Goal: Task Accomplishment & Management: Use online tool/utility

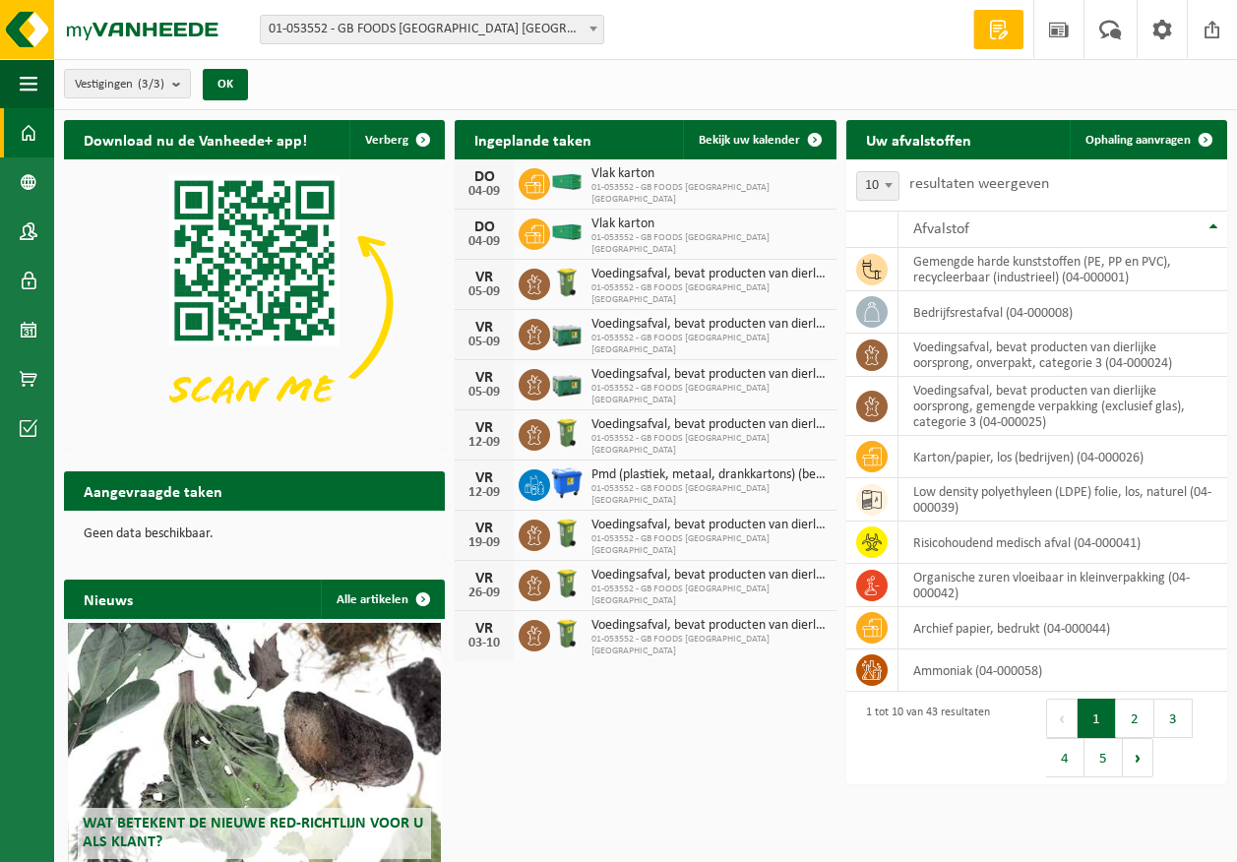
click at [277, 523] on span "Toon de aangevraagde taken" at bounding box center [332, 529] width 153 height 13
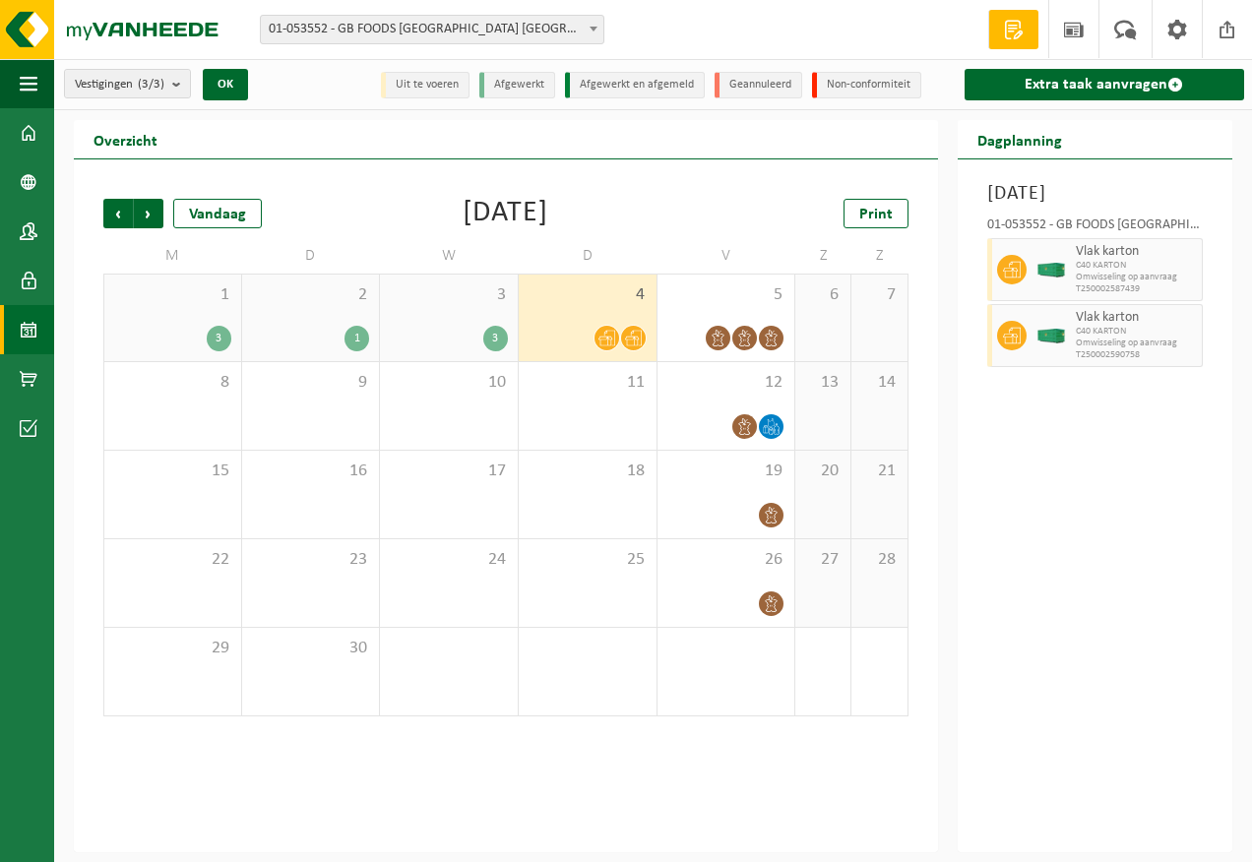
click at [607, 326] on span at bounding box center [606, 338] width 25 height 25
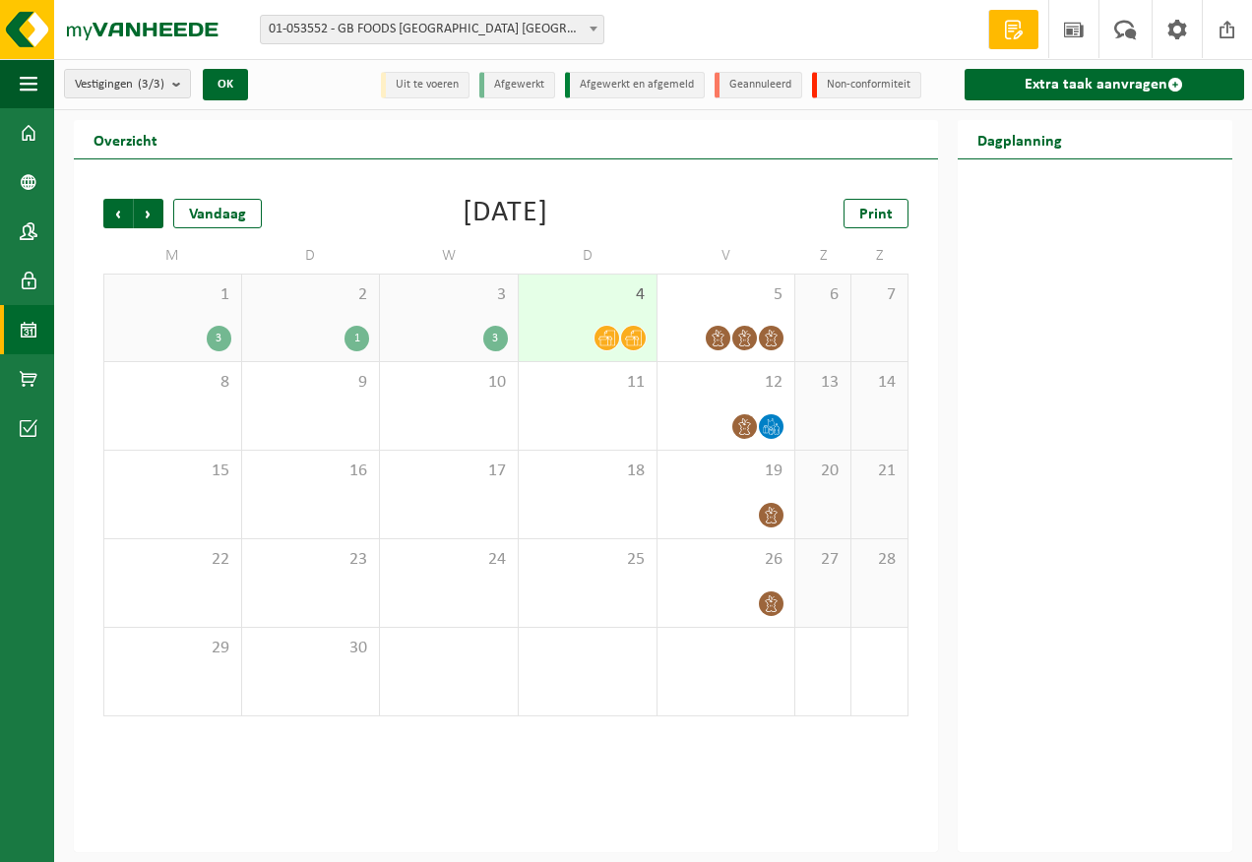
click at [605, 340] on icon at bounding box center [606, 338] width 17 height 17
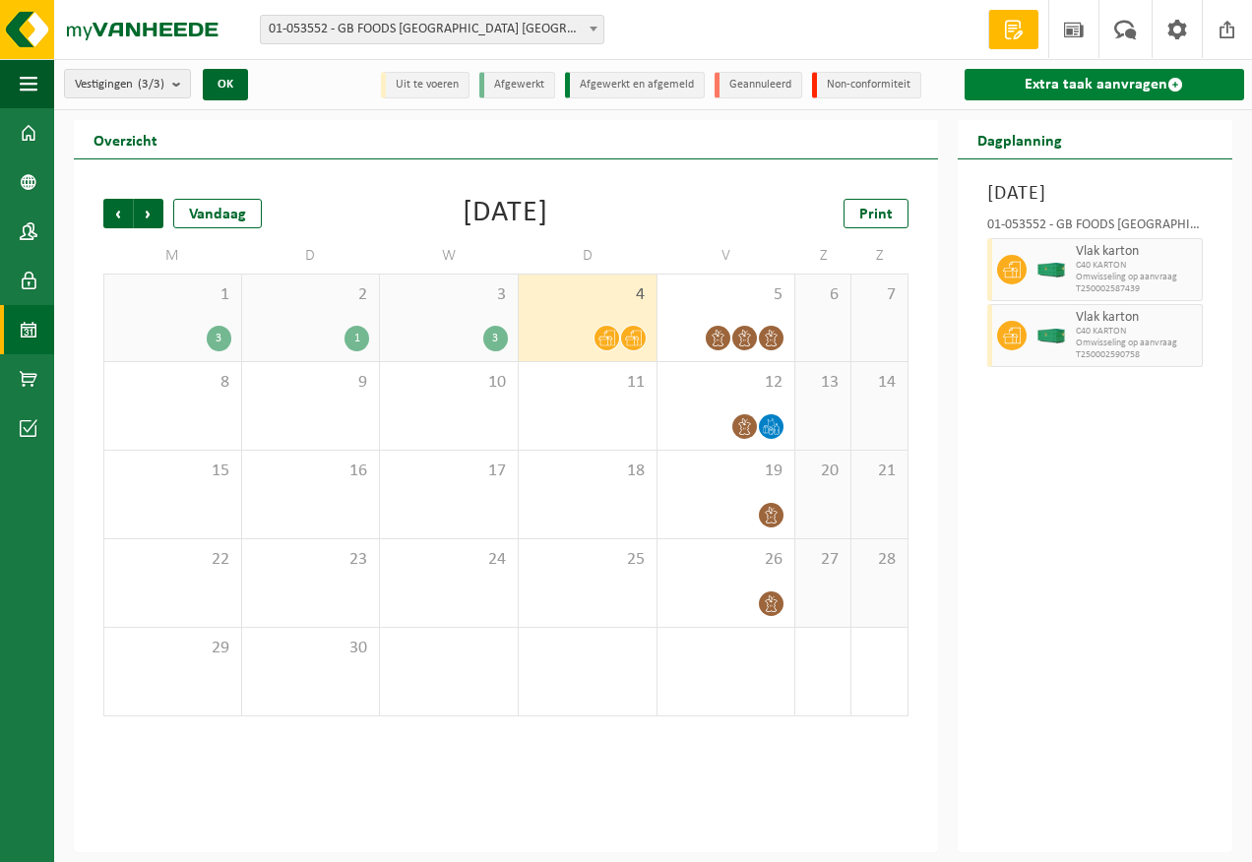
click at [1067, 85] on link "Extra taak aanvragen" at bounding box center [1103, 84] width 279 height 31
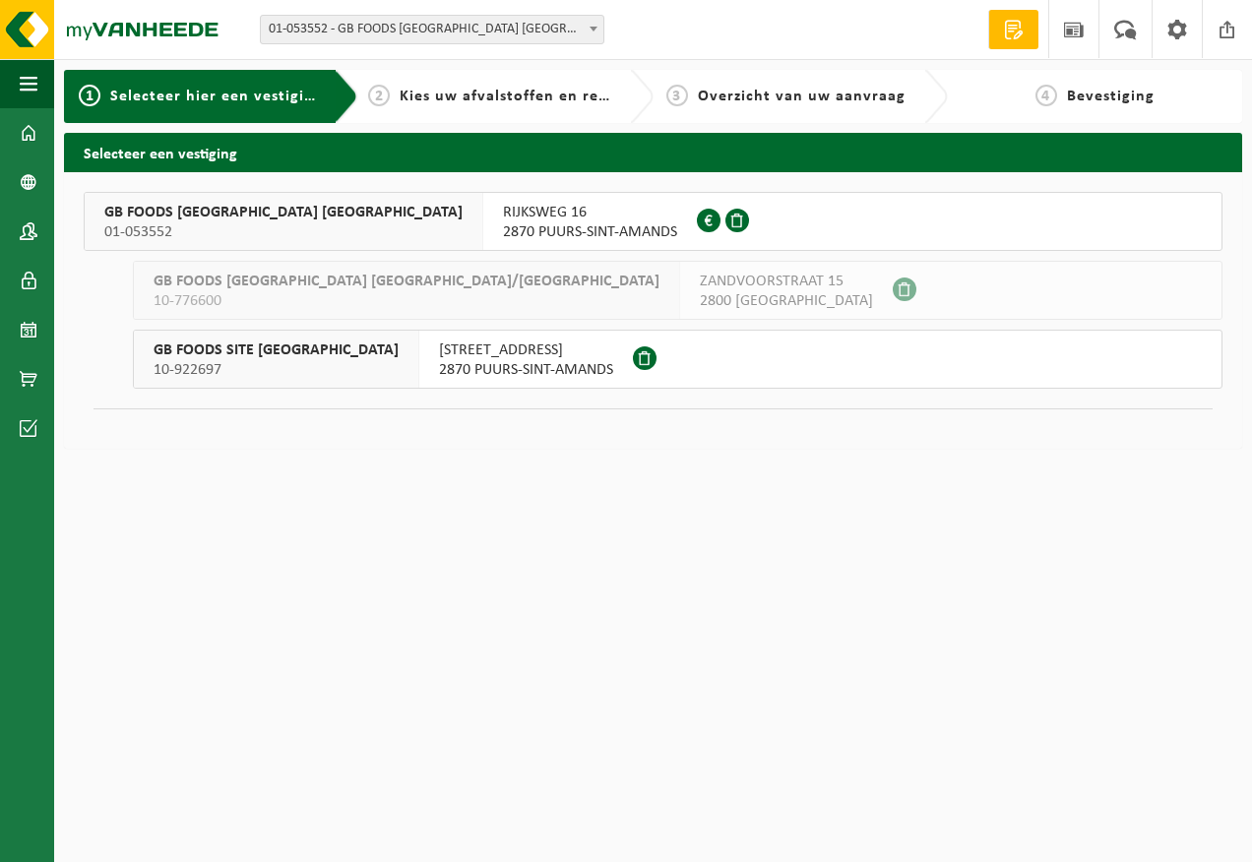
click at [234, 220] on span "GB FOODS BELGIUM NV" at bounding box center [283, 213] width 358 height 20
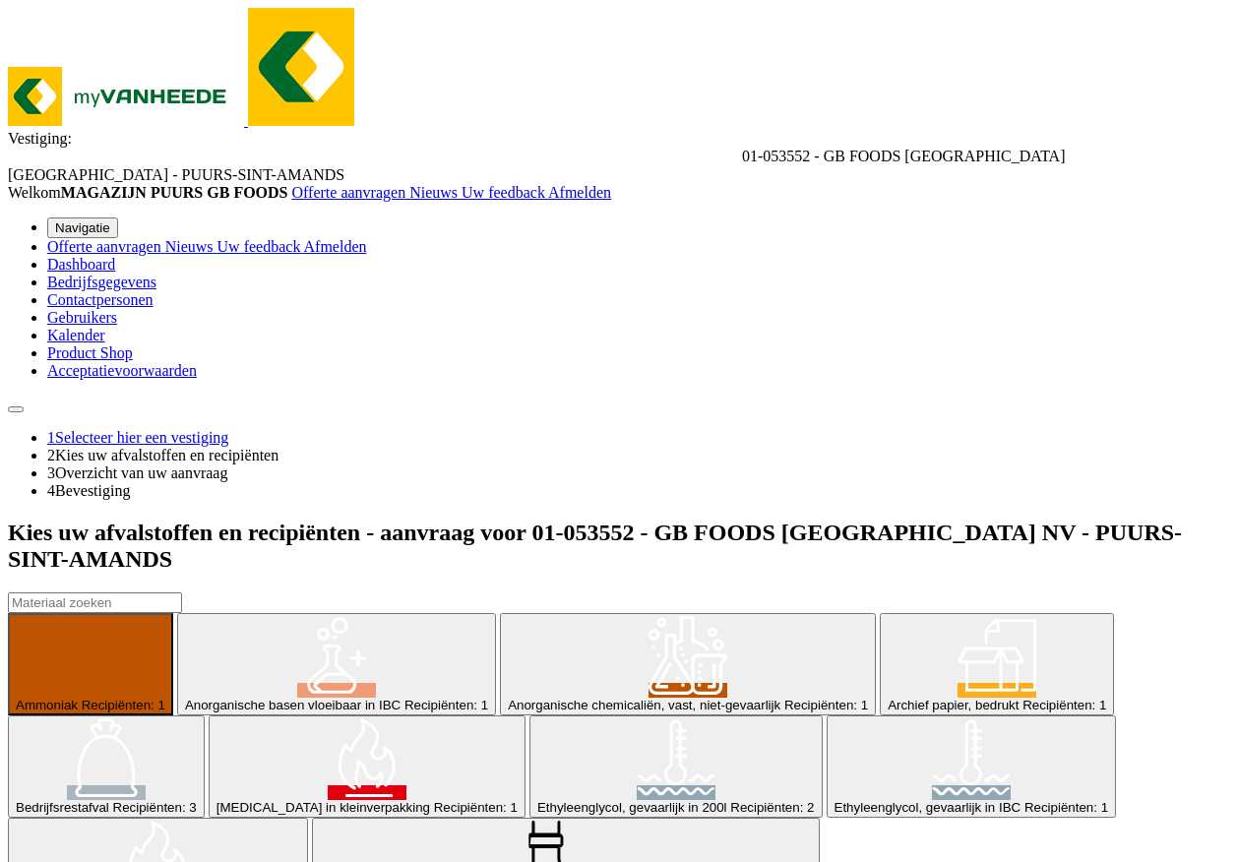
click at [197, 800] on span "Recipiënten: 3" at bounding box center [155, 807] width 84 height 15
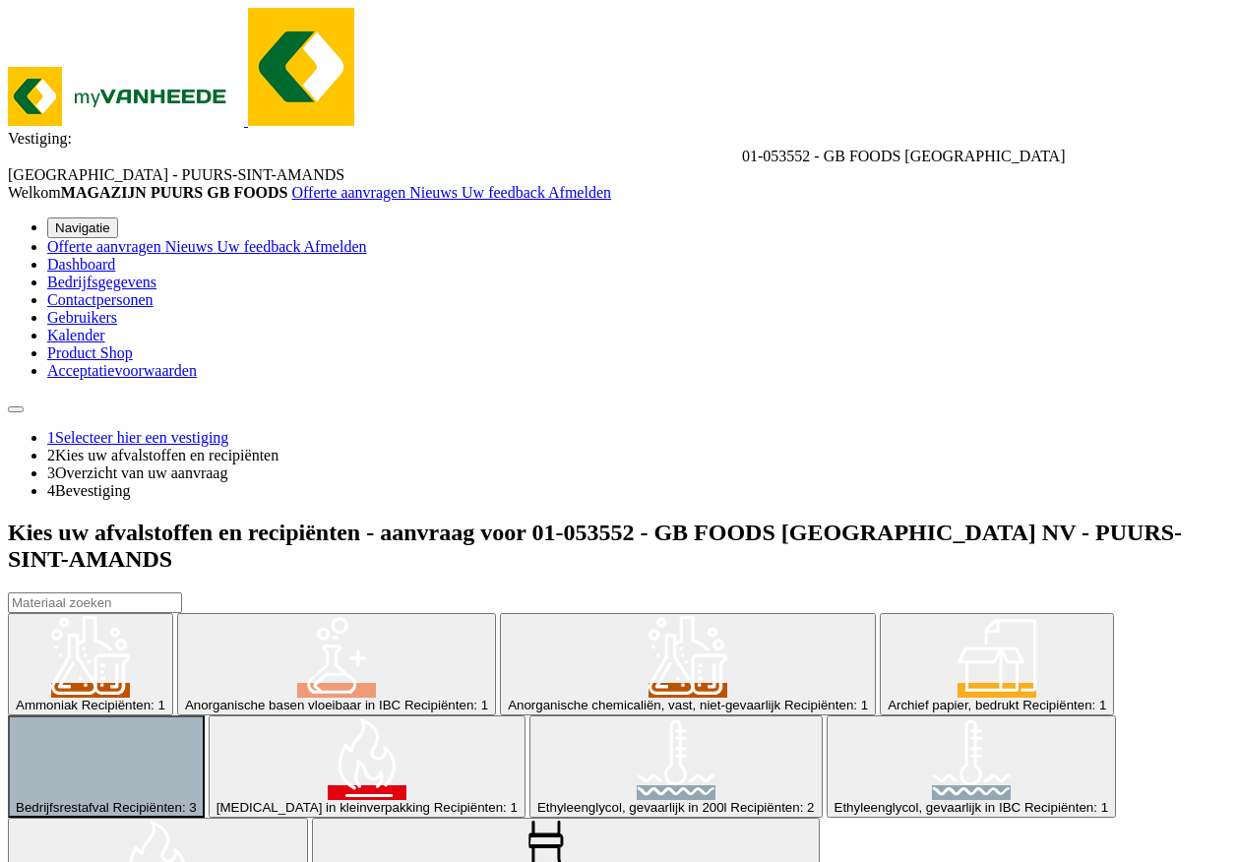
scroll to position [358, 0]
type input "Van 2025-09-05"
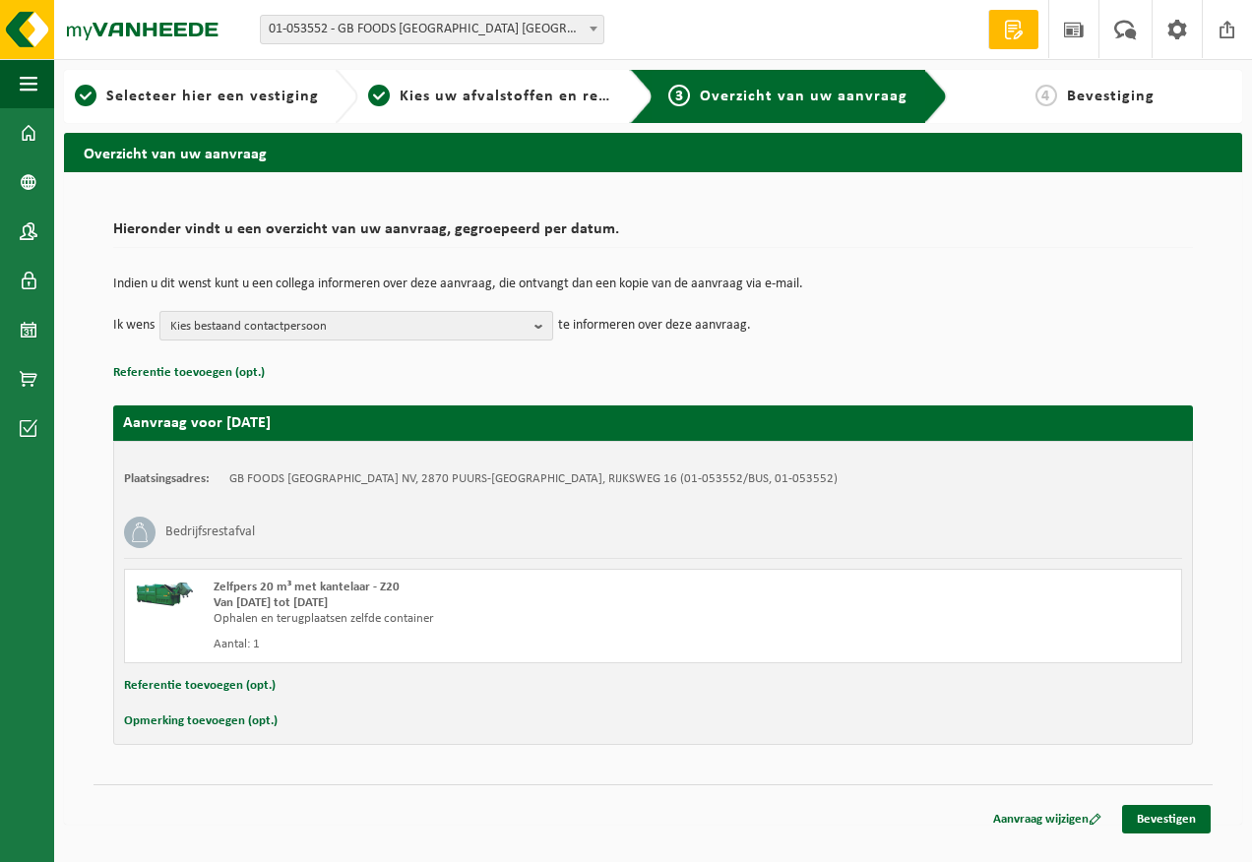
click at [468, 327] on span "Kies bestaand contactpersoon" at bounding box center [348, 327] width 356 height 30
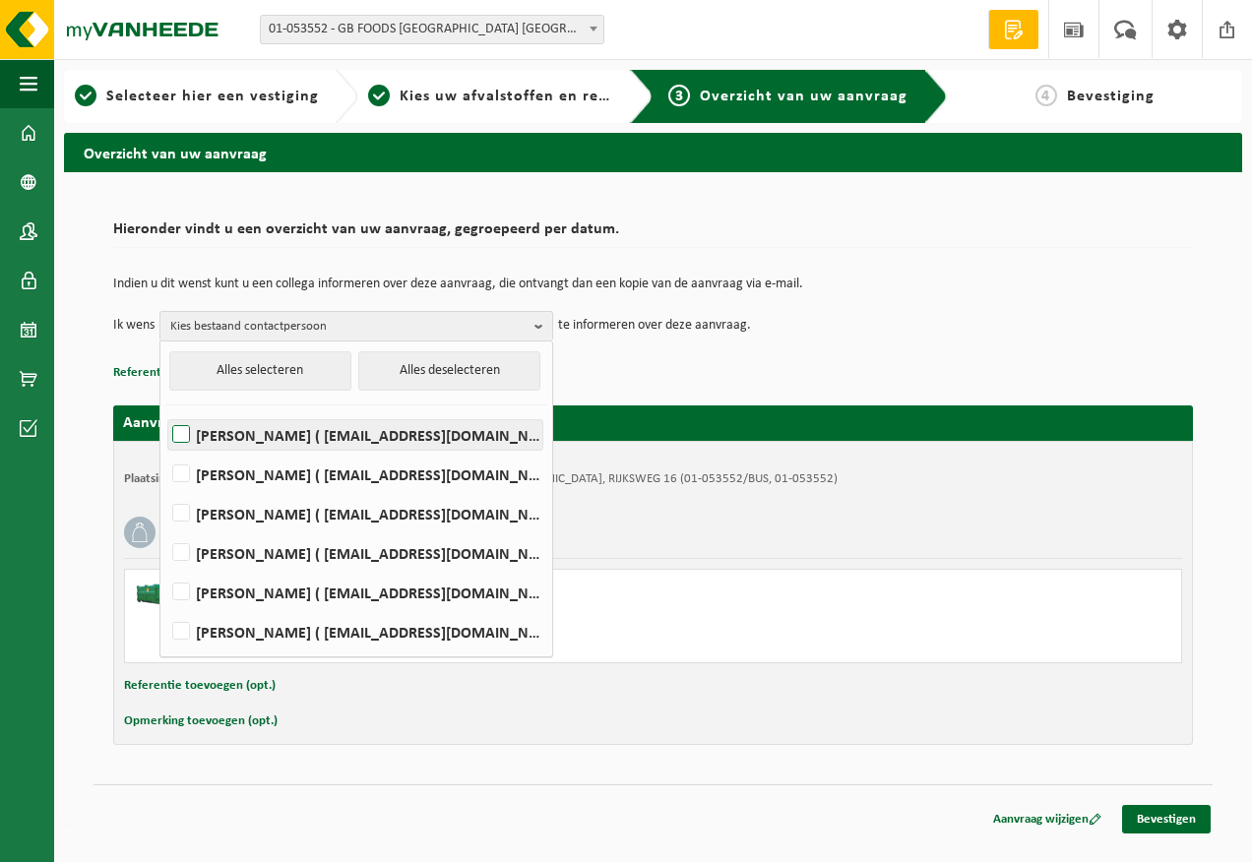
click at [419, 426] on label "Devy De Keersmaeker ( devy_dekeersmaeker@thegbfoods.com )" at bounding box center [355, 435] width 374 height 30
click at [165, 410] on input "Devy De Keersmaeker ( devy_dekeersmaeker@thegbfoods.com )" at bounding box center [164, 409] width 1 height 1
checkbox input "true"
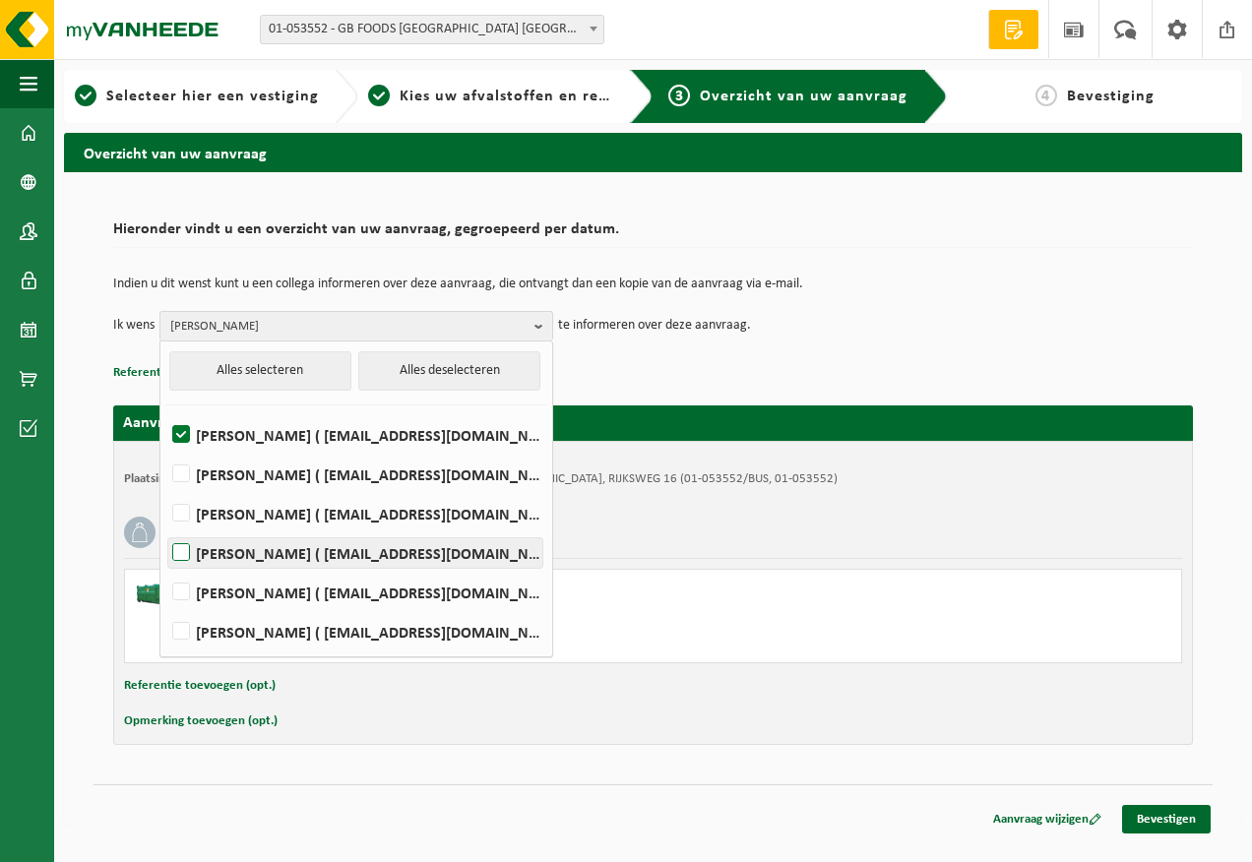
click at [299, 552] on label "Andre Reyniers ( andre_reyniers@thegbfoods.com )" at bounding box center [355, 553] width 374 height 30
click at [165, 528] on input "Andre Reyniers ( andre_reyniers@thegbfoods.com )" at bounding box center [164, 527] width 1 height 1
checkbox input "true"
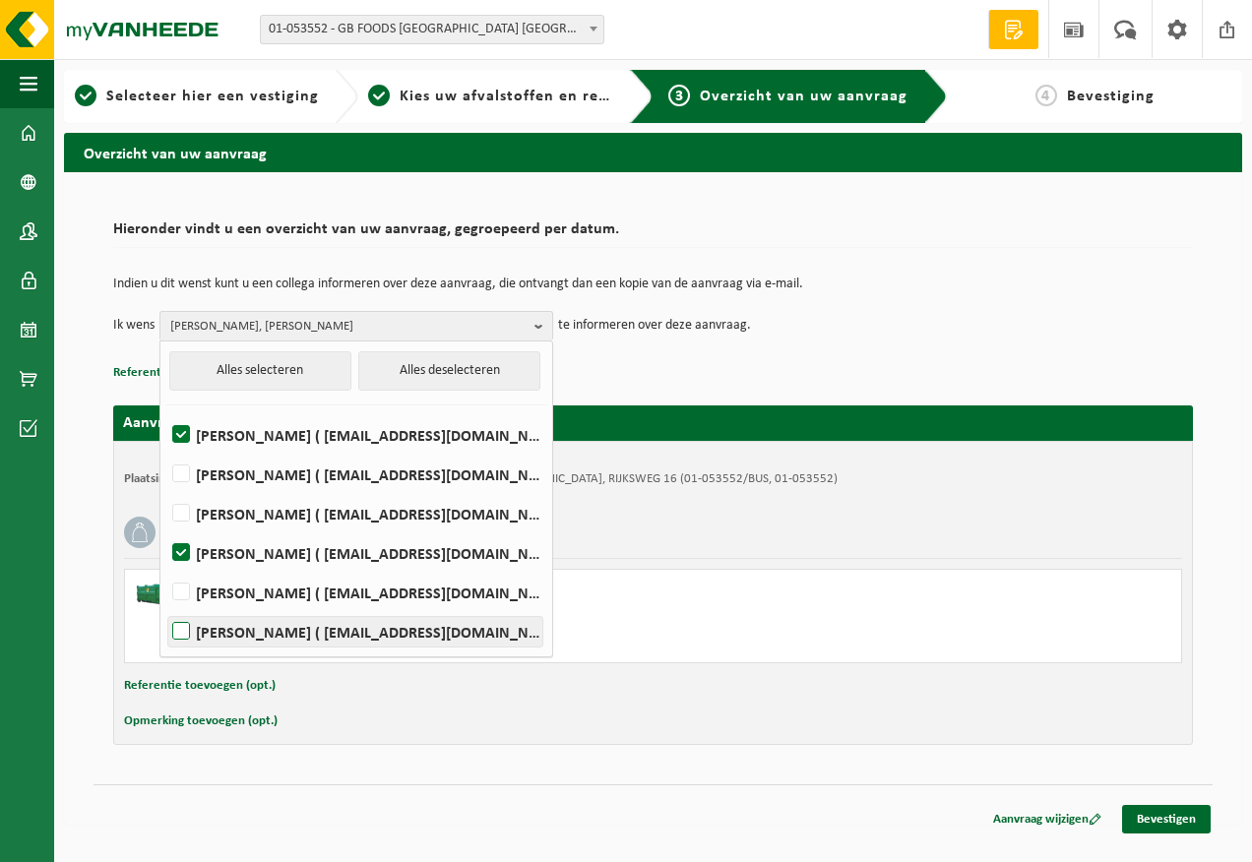
click at [281, 630] on label "Said Tizi ( said_tizi@thegbfoods.com )" at bounding box center [355, 632] width 374 height 30
click at [165, 607] on input "Said Tizi ( said_tizi@thegbfoods.com )" at bounding box center [164, 606] width 1 height 1
checkbox input "true"
click at [905, 813] on div "Hieronder vindt u een overzicht van uw aanvraag, gegroepeerd per datum. Indien …" at bounding box center [653, 498] width 1178 height 652
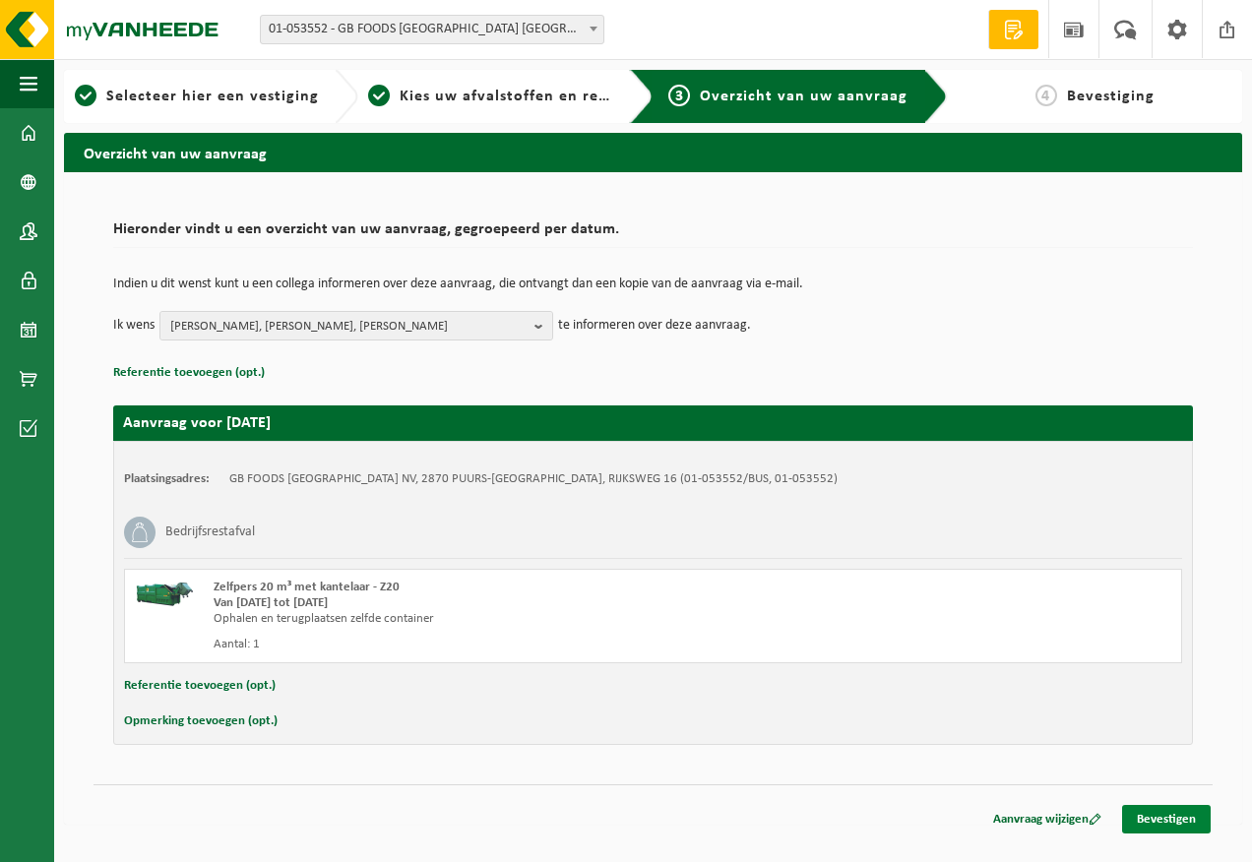
click at [1132, 820] on link "Bevestigen" at bounding box center [1166, 819] width 89 height 29
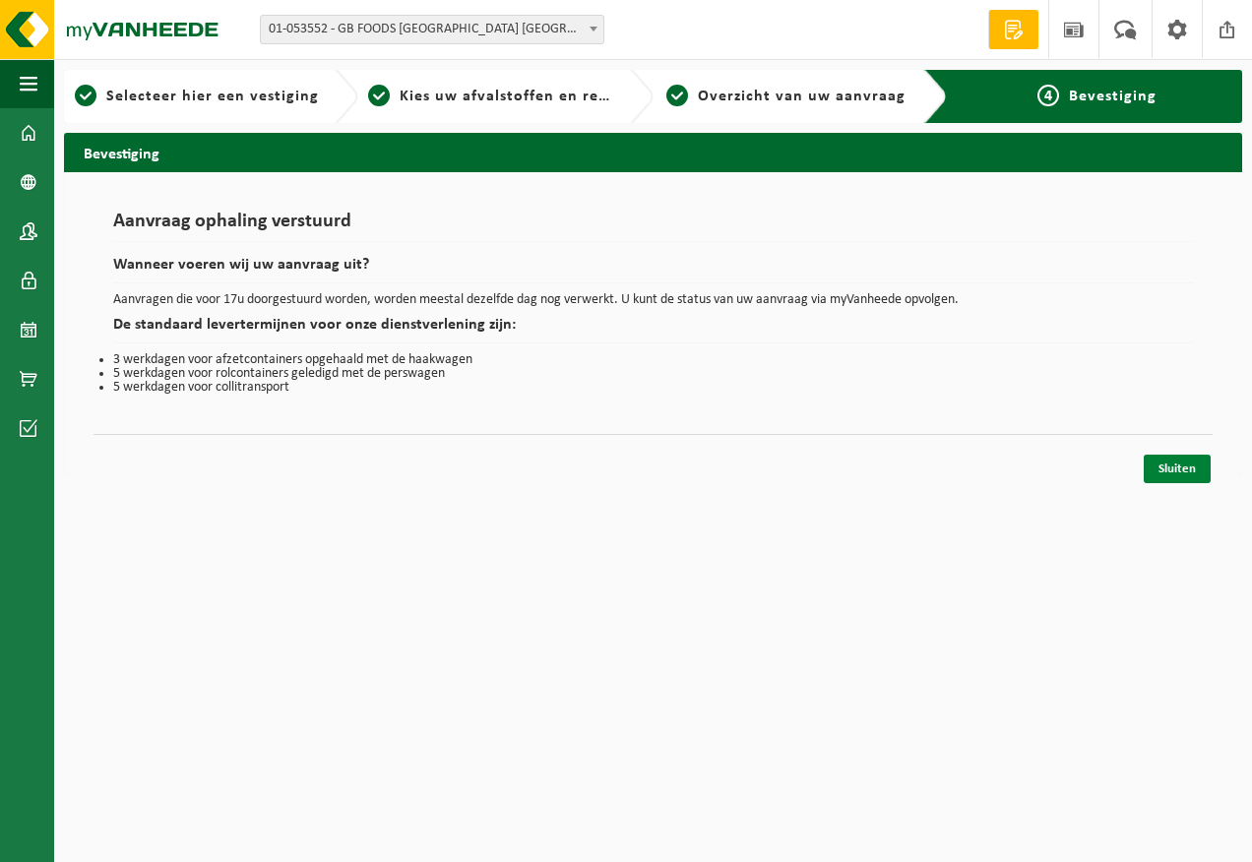
click at [1166, 460] on link "Sluiten" at bounding box center [1176, 469] width 67 height 29
